Goal: Use online tool/utility: Utilize a website feature to perform a specific function

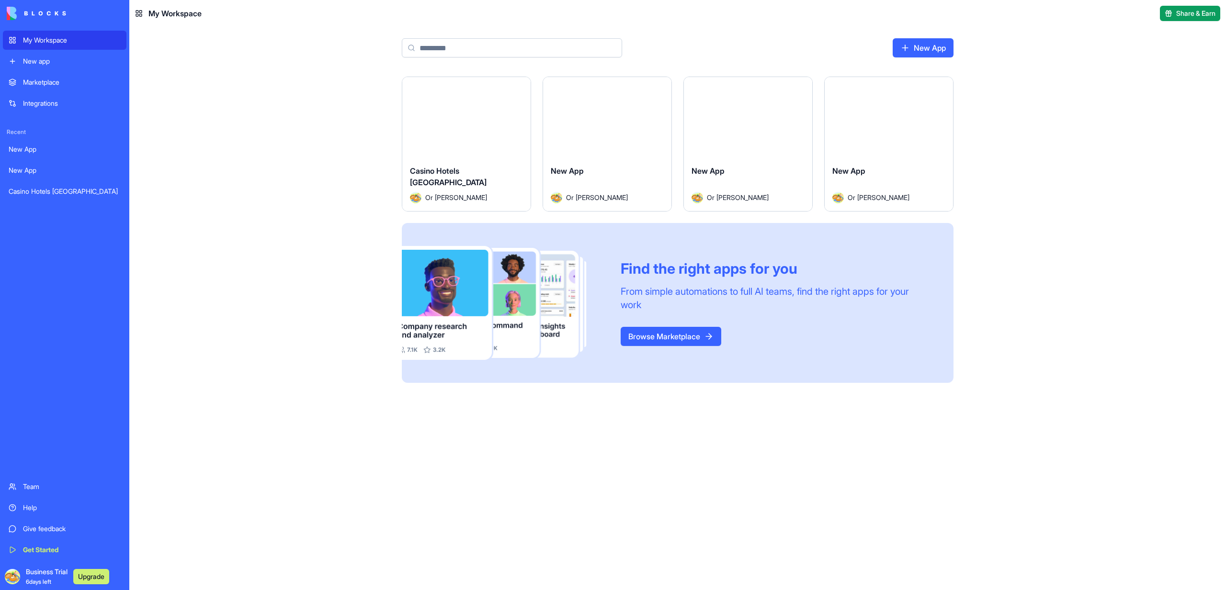
click at [484, 114] on button "Launch" at bounding box center [466, 117] width 72 height 19
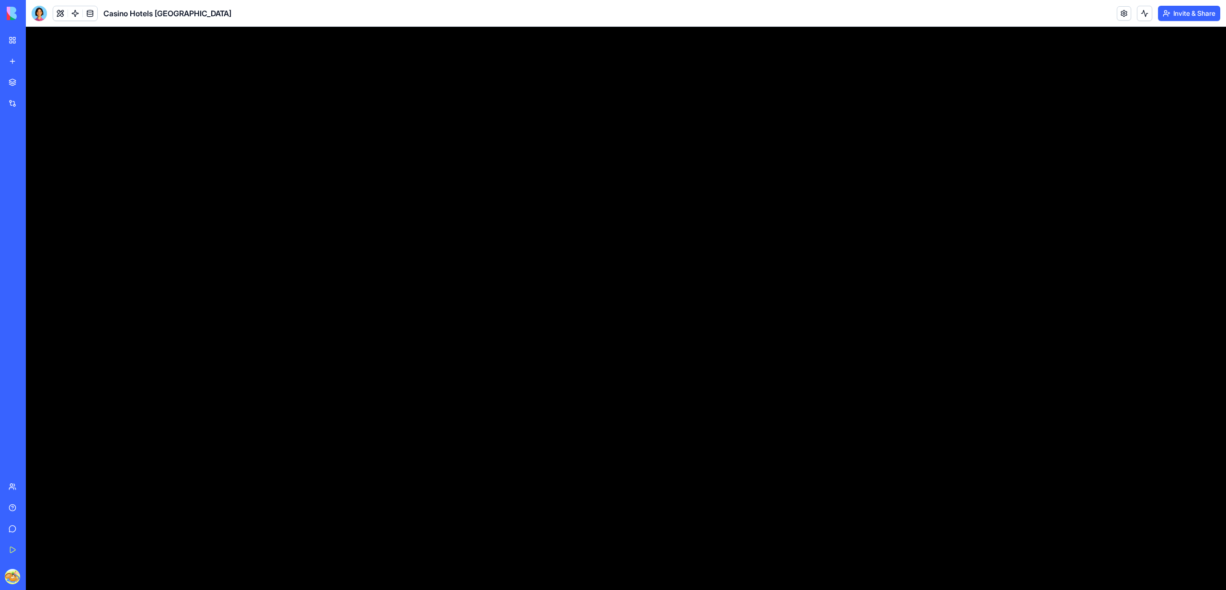
scroll to position [248, 0]
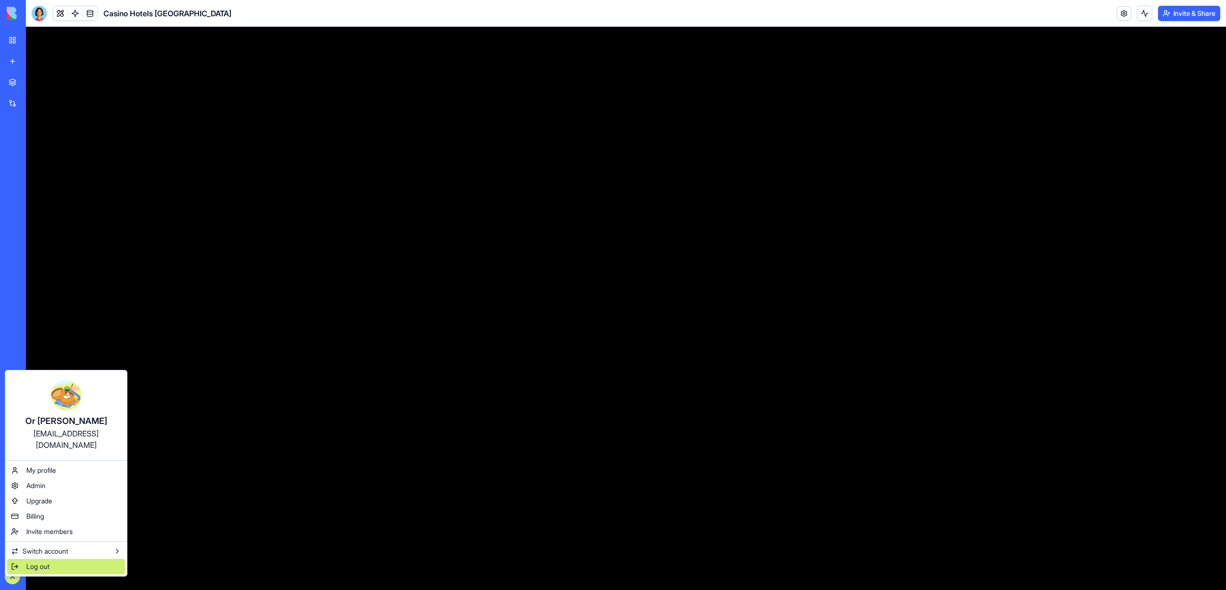
click at [34, 562] on span "Log out" at bounding box center [37, 567] width 23 height 10
